Goal: Find contact information

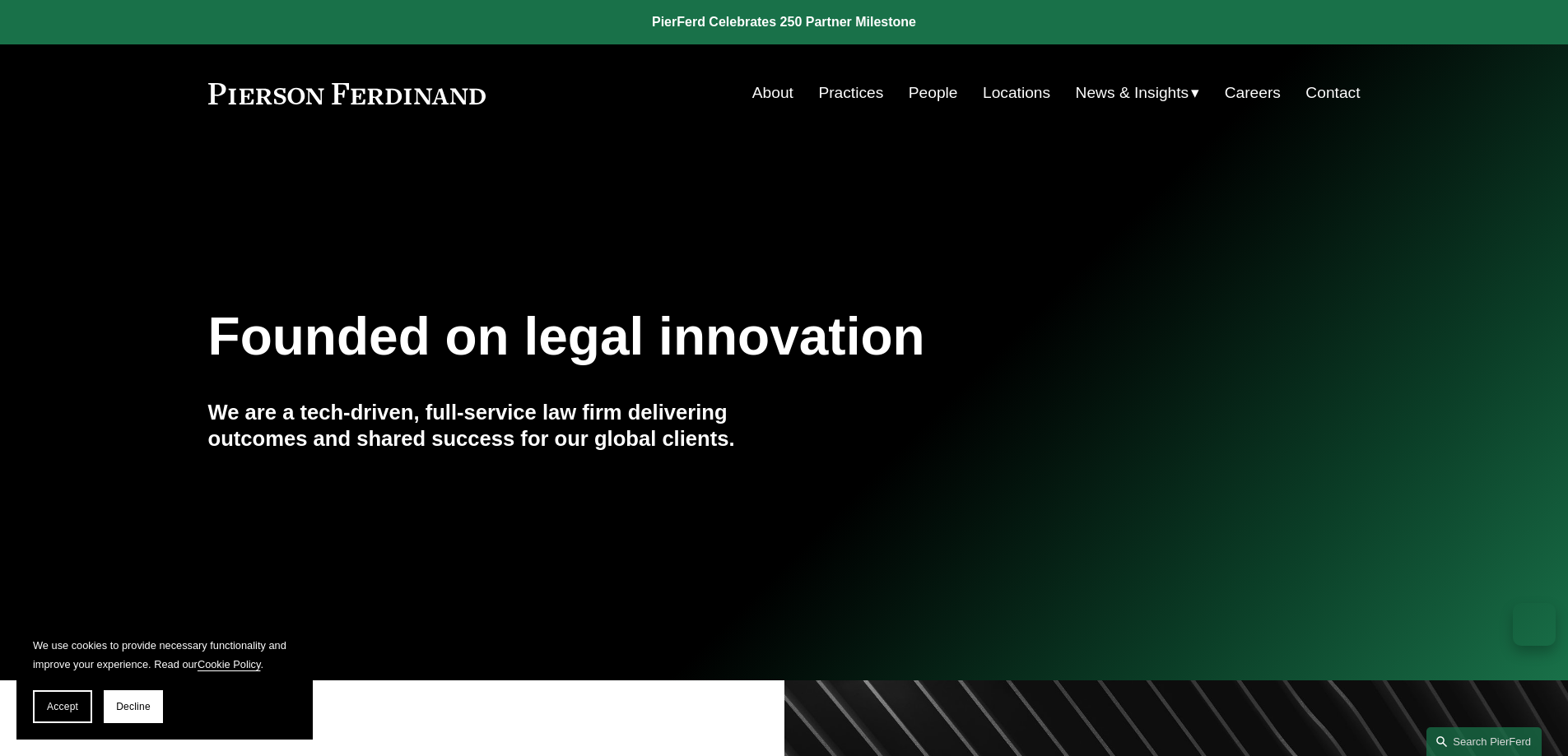
click at [1001, 93] on link "Locations" at bounding box center [1016, 93] width 67 height 32
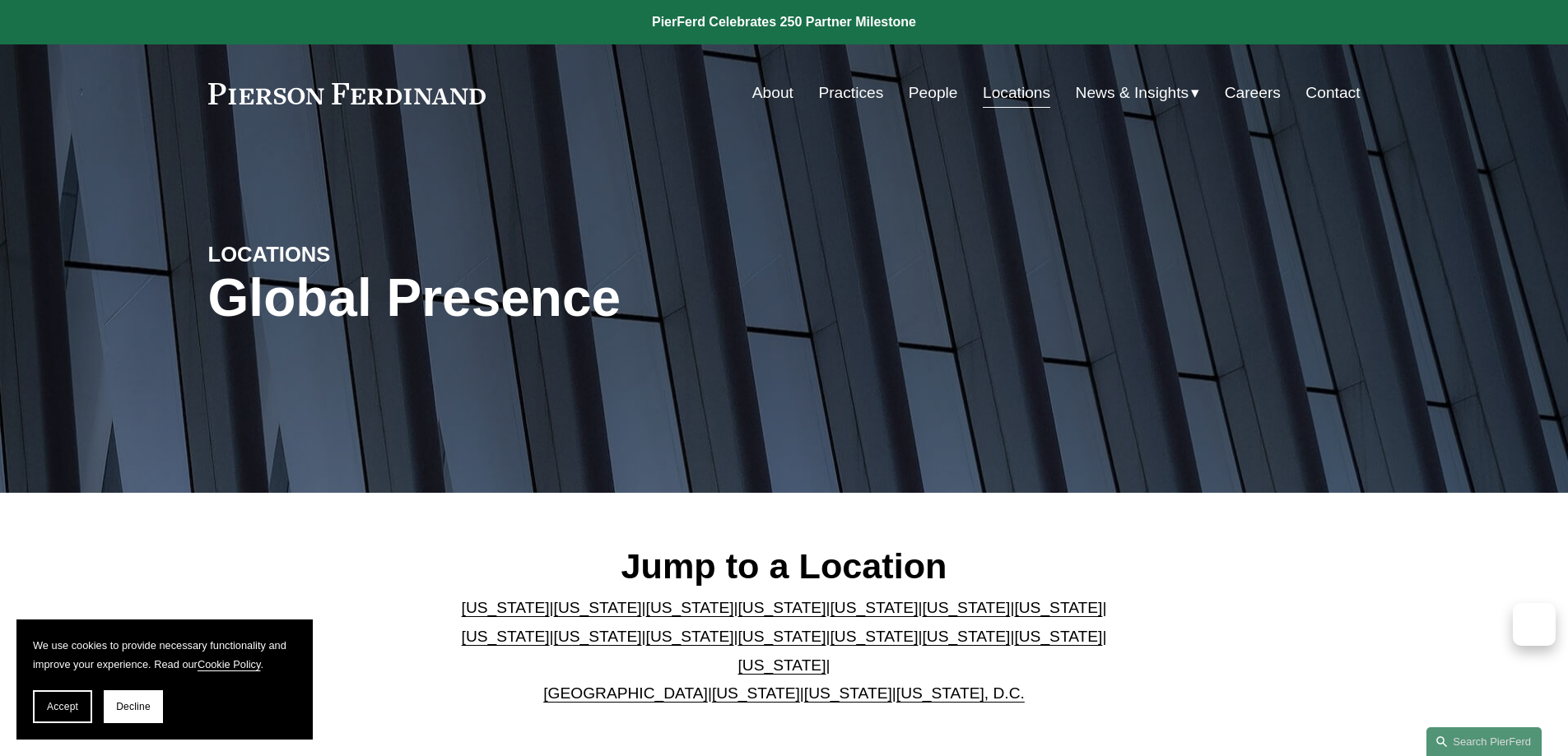
click at [1310, 93] on link "Contact" at bounding box center [1332, 93] width 54 height 32
